Goal: Register for event/course

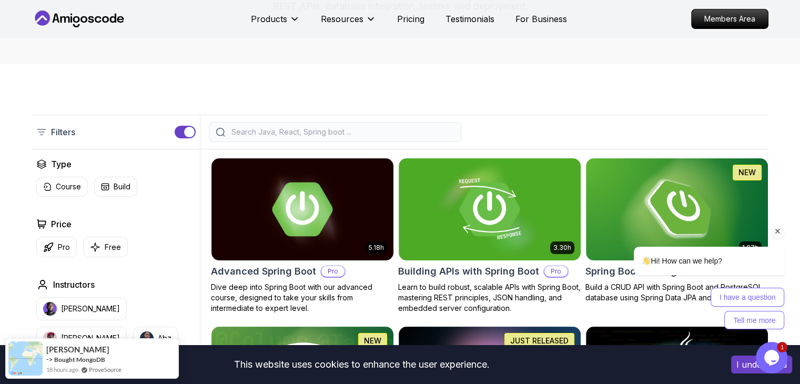
click at [777, 233] on icon "Chat attention grabber" at bounding box center [778, 231] width 9 height 9
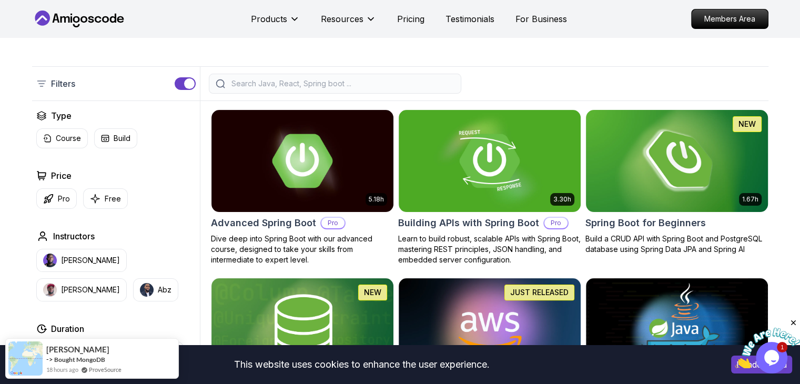
scroll to position [210, 0]
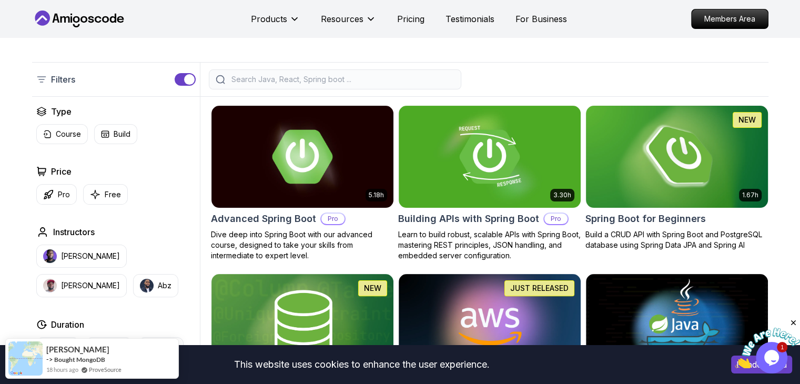
click at [686, 168] on img at bounding box center [676, 156] width 191 height 107
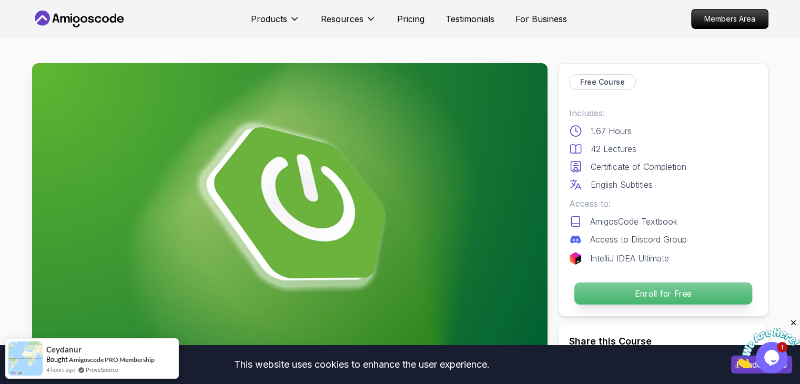
click at [665, 299] on p "Enroll for Free" at bounding box center [663, 294] width 178 height 22
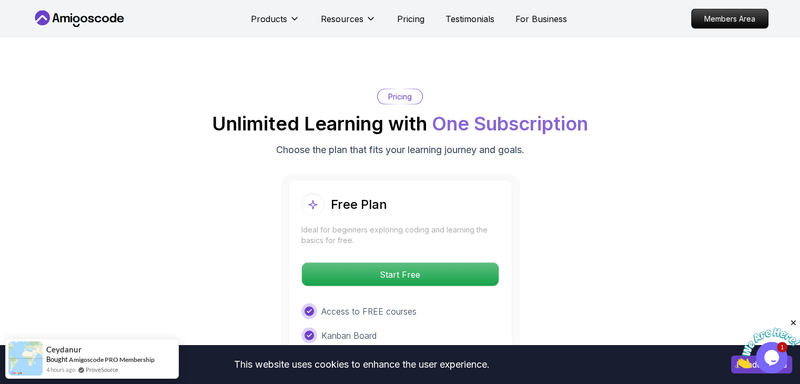
scroll to position [2063, 0]
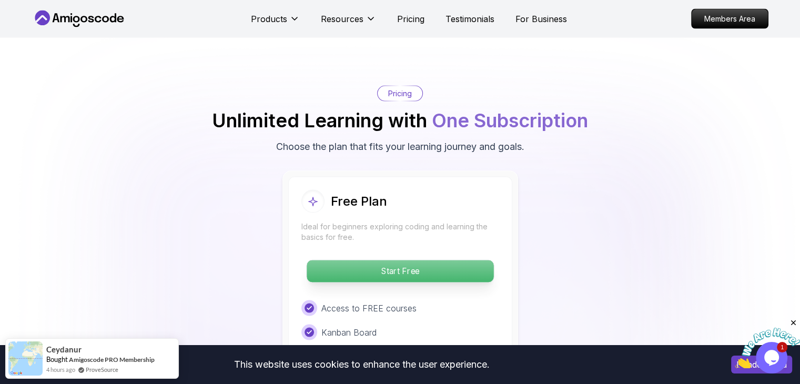
click at [466, 260] on p "Start Free" at bounding box center [400, 271] width 187 height 22
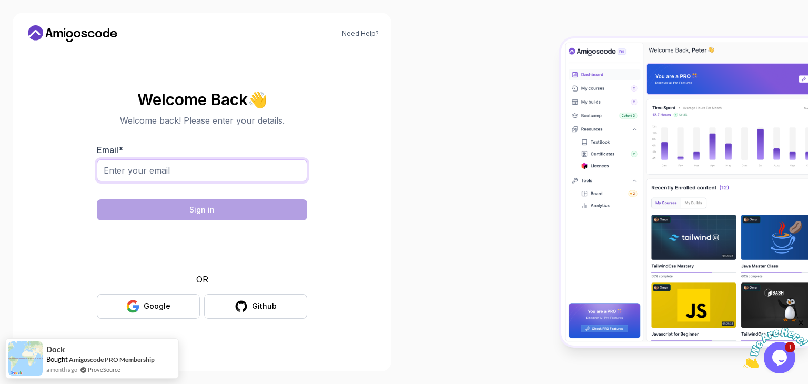
click at [206, 171] on input "Email *" at bounding box center [202, 170] width 210 height 22
click at [154, 304] on div "Google" at bounding box center [157, 306] width 27 height 11
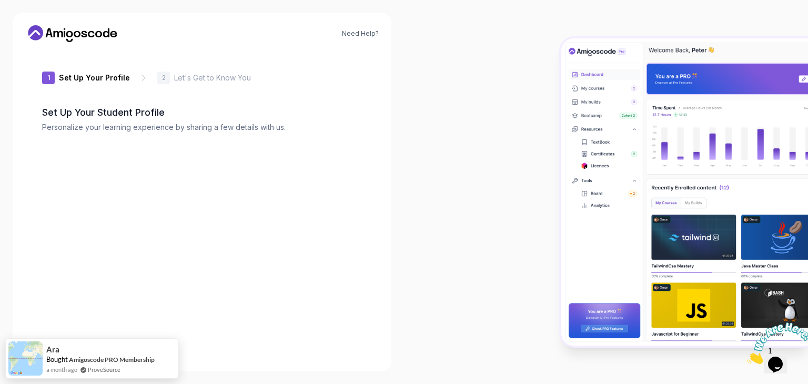
type input "spicypandab2b05"
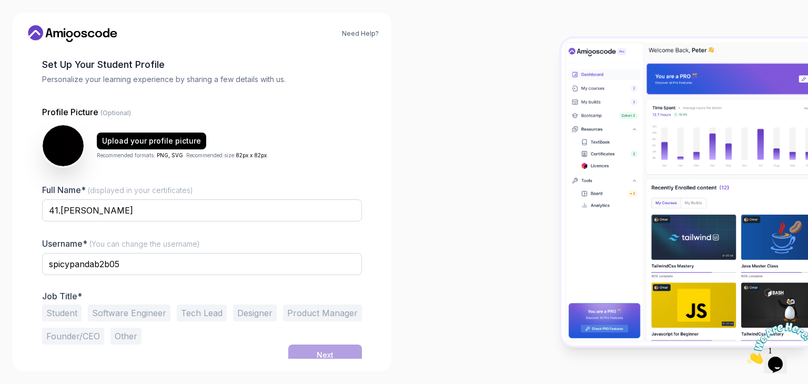
scroll to position [55, 0]
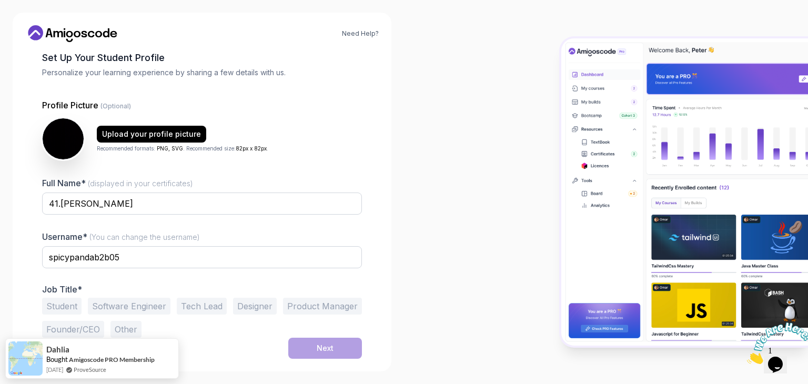
drag, startPoint x: 63, startPoint y: 305, endPoint x: 157, endPoint y: 328, distance: 96.5
click at [63, 306] on button "Student" at bounding box center [61, 306] width 39 height 17
click at [320, 347] on div "Next" at bounding box center [325, 348] width 17 height 11
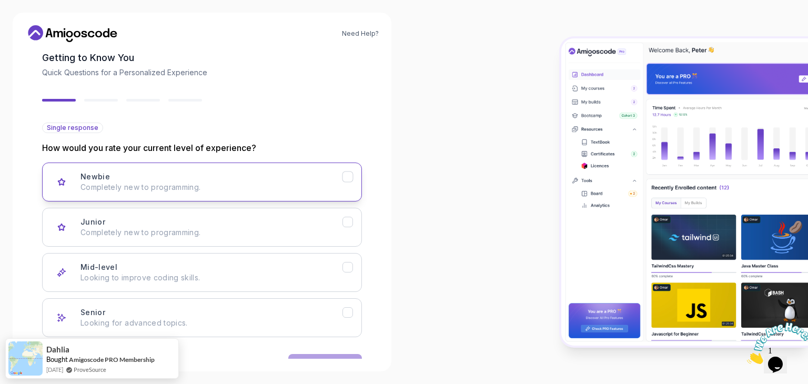
click at [274, 192] on button "Newbie Completely new to programming." at bounding box center [202, 182] width 320 height 39
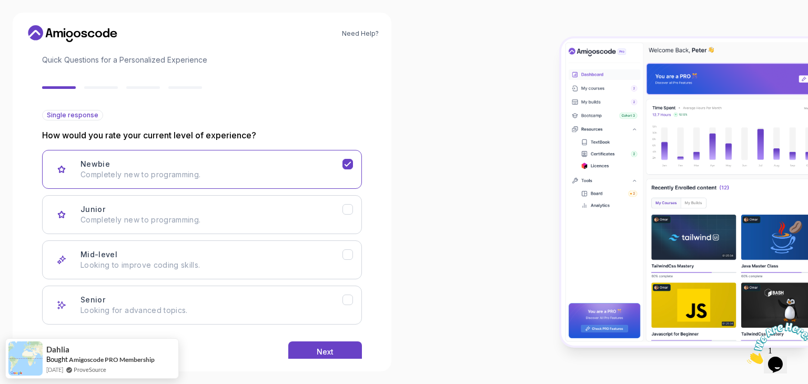
scroll to position [87, 0]
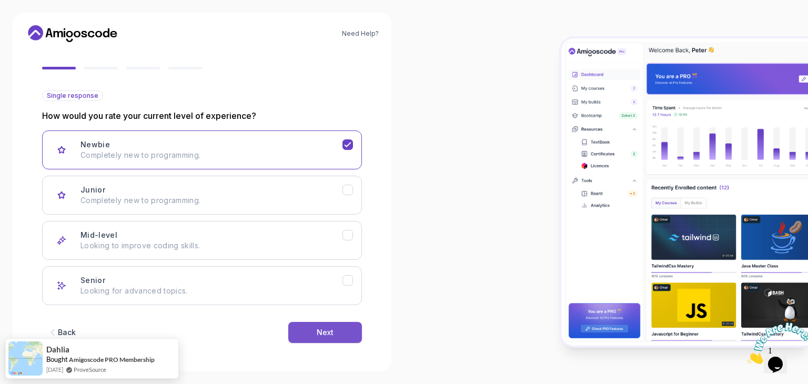
click at [335, 331] on button "Next" at bounding box center [325, 332] width 74 height 21
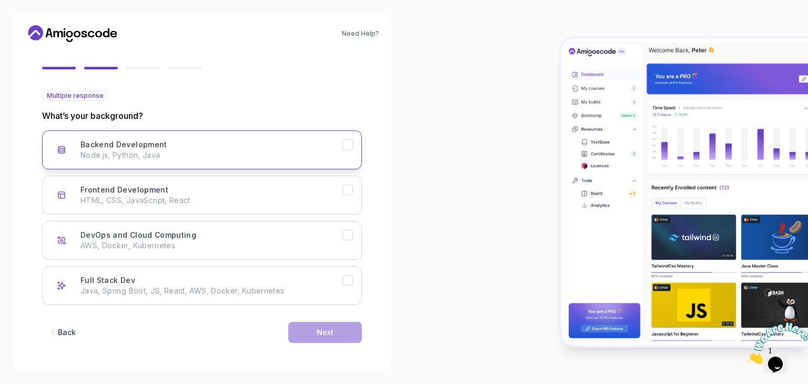
click at [194, 163] on button "Backend Development Node.js, Python, Java" at bounding box center [202, 149] width 320 height 39
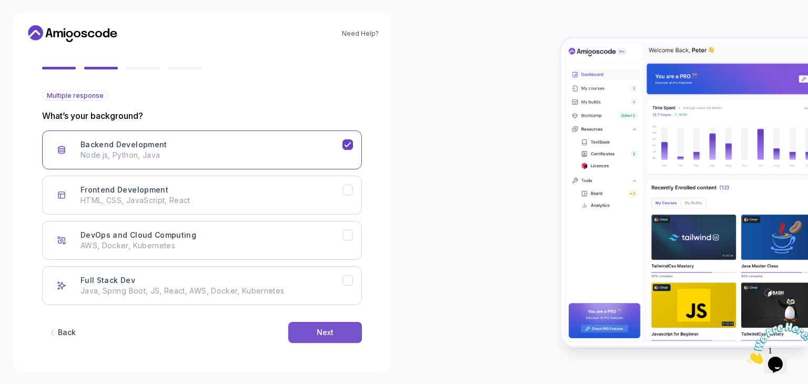
click at [308, 334] on button "Next" at bounding box center [325, 332] width 74 height 21
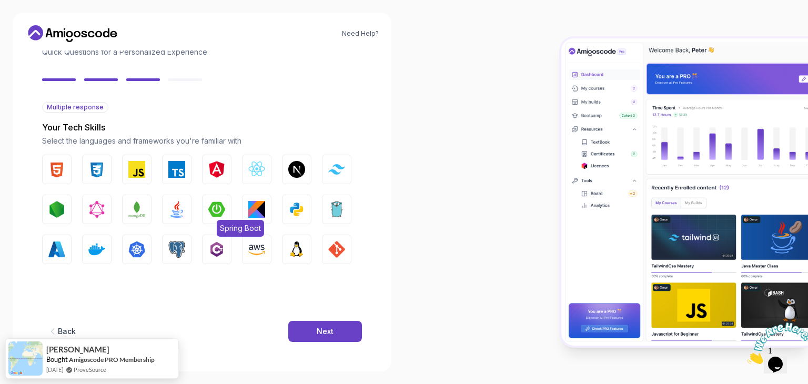
click at [217, 216] on img "button" at bounding box center [216, 209] width 17 height 17
click at [332, 176] on button "Tailwind CSS" at bounding box center [336, 169] width 29 height 29
click at [173, 215] on img "button" at bounding box center [176, 209] width 17 height 17
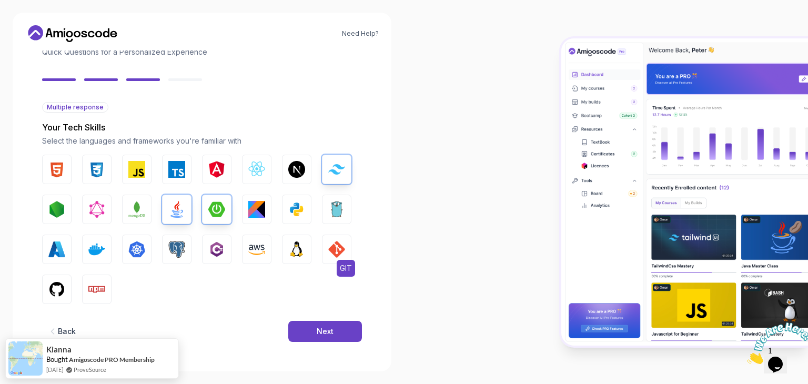
click at [334, 255] on img "button" at bounding box center [336, 249] width 17 height 17
click at [49, 290] on img "button" at bounding box center [56, 289] width 17 height 17
click at [93, 258] on button "Docker" at bounding box center [96, 249] width 29 height 29
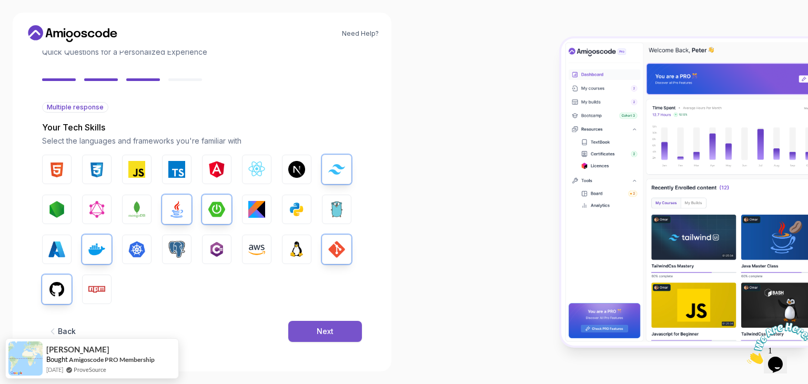
click at [342, 337] on button "Next" at bounding box center [325, 331] width 74 height 21
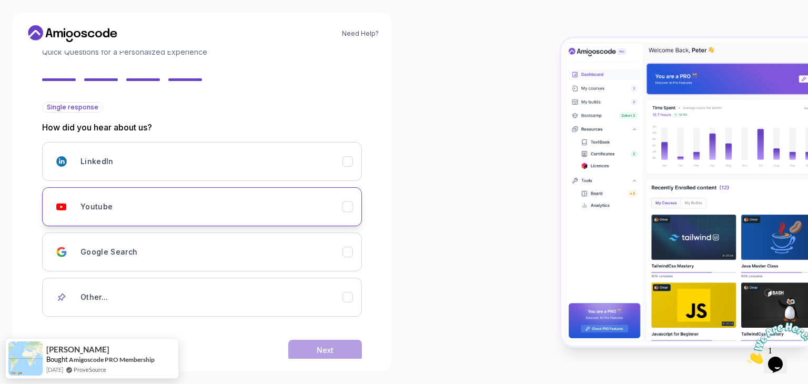
click at [199, 220] on button "Youtube" at bounding box center [202, 206] width 320 height 39
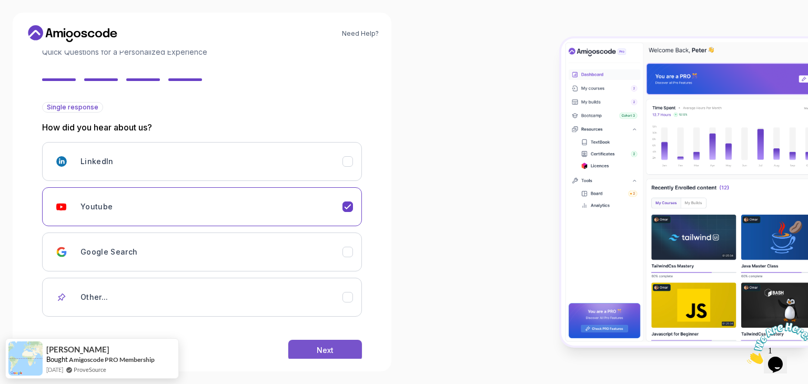
click at [312, 355] on button "Next" at bounding box center [325, 350] width 74 height 21
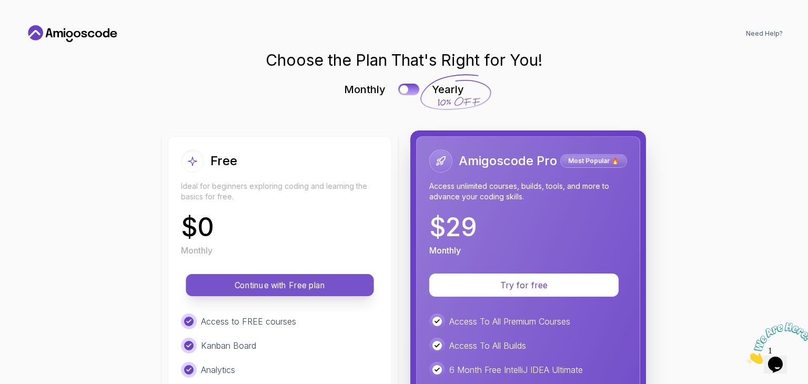
click at [343, 283] on p "Continue with Free plan" at bounding box center [280, 285] width 164 height 12
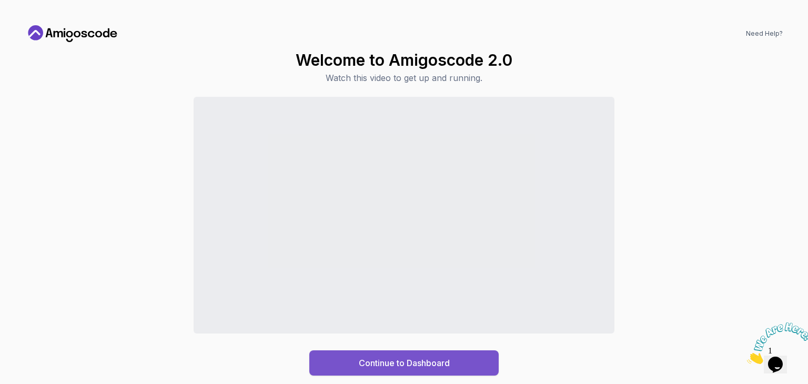
click at [454, 365] on button "Continue to Dashboard" at bounding box center [403, 362] width 189 height 25
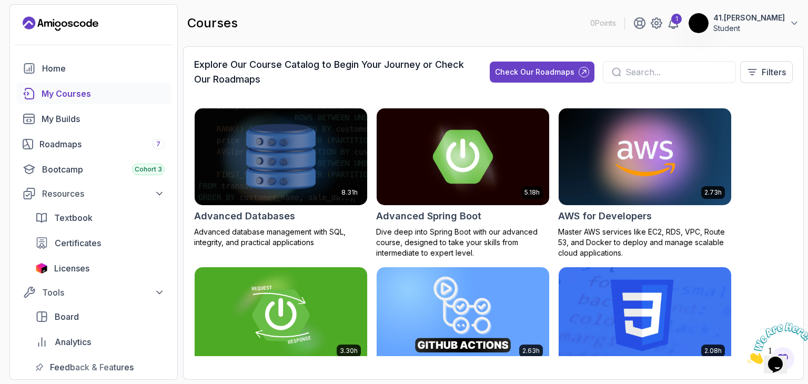
click at [446, 212] on h2 "Advanced Spring Boot" at bounding box center [428, 216] width 105 height 15
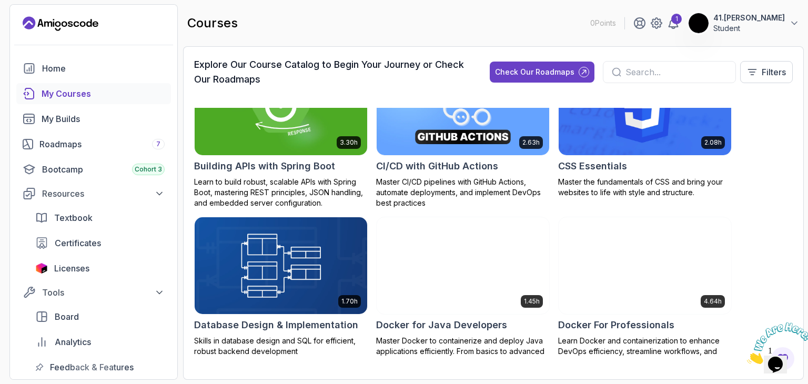
scroll to position [263, 0]
